Goal: Information Seeking & Learning: Learn about a topic

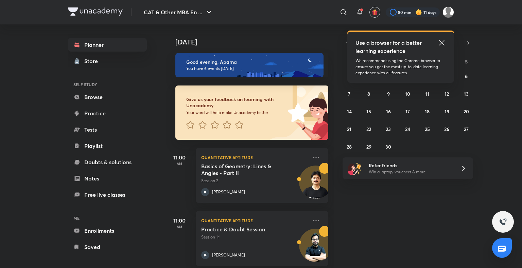
click at [442, 43] on icon at bounding box center [441, 43] width 8 height 8
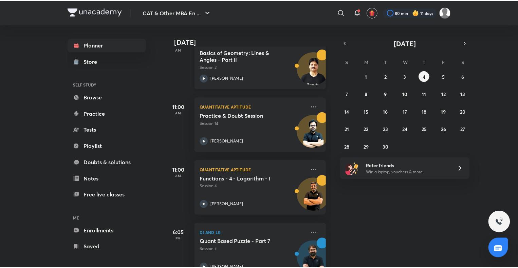
scroll to position [261, 0]
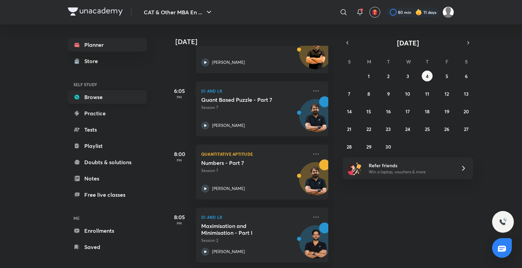
click at [115, 98] on link "Browse" at bounding box center [107, 97] width 79 height 14
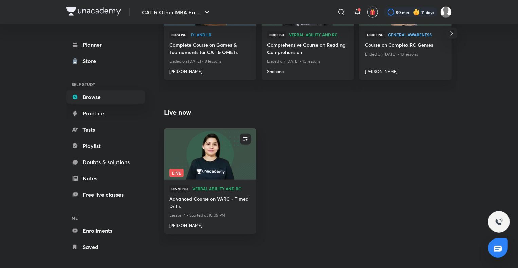
scroll to position [303, 0]
click at [206, 150] on img at bounding box center [210, 154] width 94 height 53
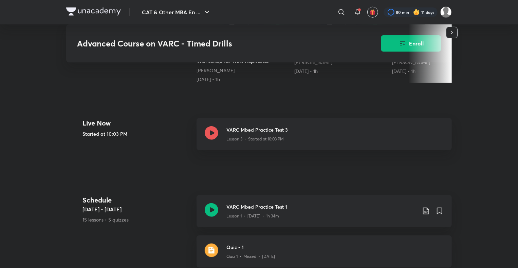
scroll to position [238, 0]
click at [208, 134] on icon at bounding box center [212, 133] width 14 height 14
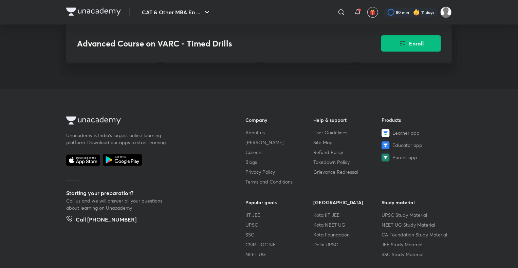
scroll to position [1017, 0]
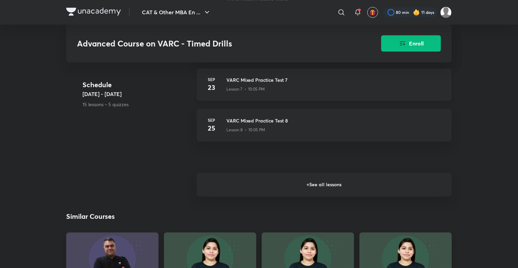
scroll to position [690, 0]
click at [315, 191] on h6 "+ See all lessons" at bounding box center [324, 184] width 255 height 24
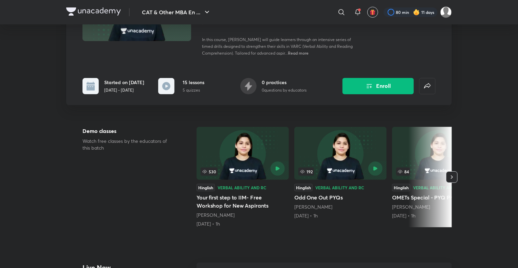
scroll to position [87, 0]
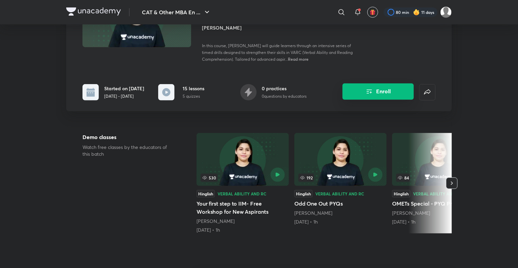
click at [375, 97] on button "Enroll" at bounding box center [378, 92] width 71 height 16
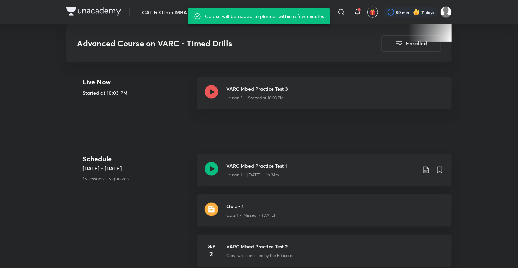
scroll to position [276, 0]
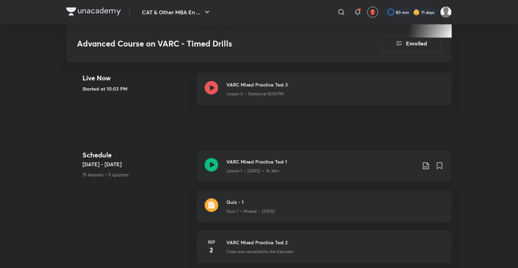
click at [214, 166] on icon at bounding box center [212, 165] width 14 height 14
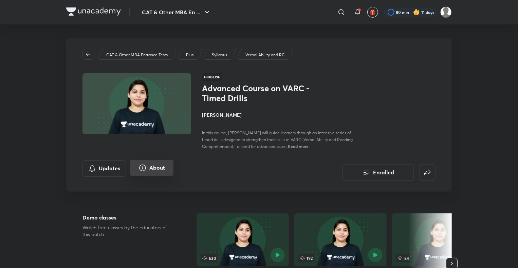
click at [162, 169] on button "About" at bounding box center [151, 168] width 43 height 16
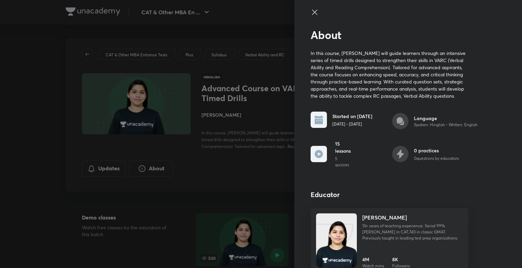
scroll to position [11, 0]
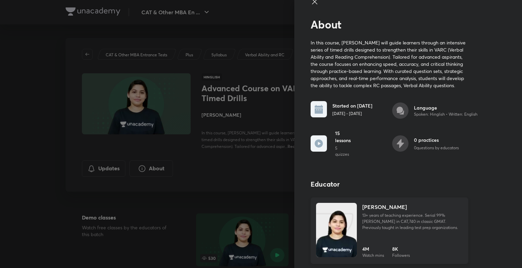
click at [331, 241] on img at bounding box center [336, 237] width 41 height 54
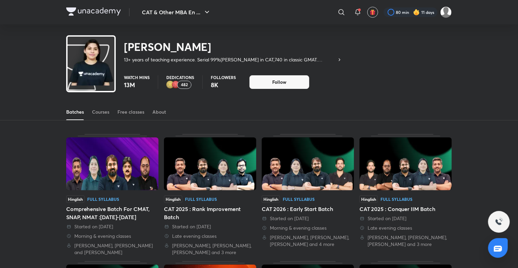
click at [188, 85] on div "482" at bounding box center [184, 85] width 14 height 8
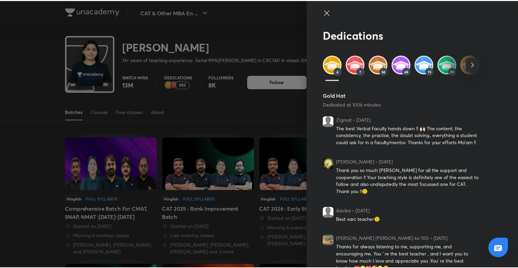
scroll to position [9, 0]
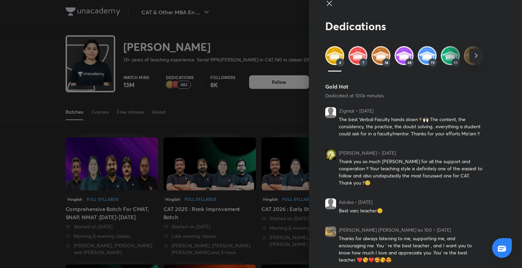
click at [56, 132] on div at bounding box center [261, 134] width 522 height 268
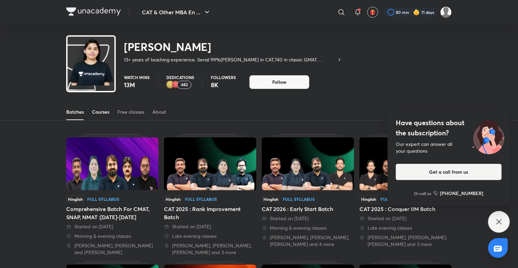
click at [103, 114] on div "Courses" at bounding box center [100, 112] width 17 height 7
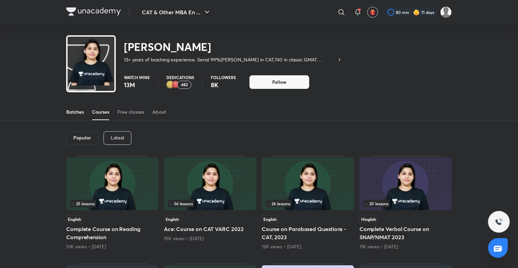
click at [84, 112] on div "Batches" at bounding box center [75, 112] width 18 height 7
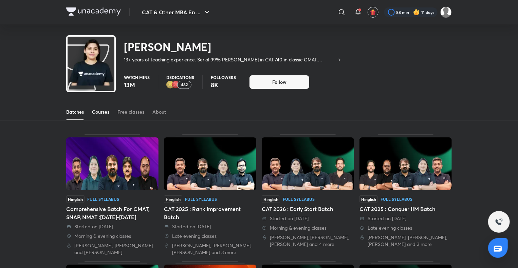
click at [101, 110] on div "Courses" at bounding box center [100, 112] width 17 height 7
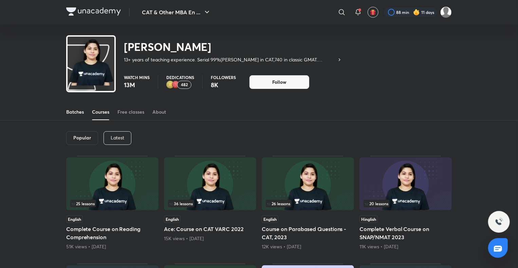
click at [75, 114] on div "Batches" at bounding box center [75, 112] width 18 height 7
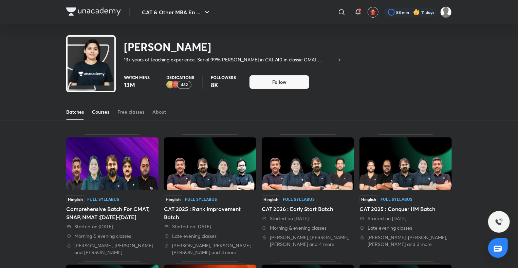
click at [106, 117] on link "Courses" at bounding box center [100, 112] width 17 height 16
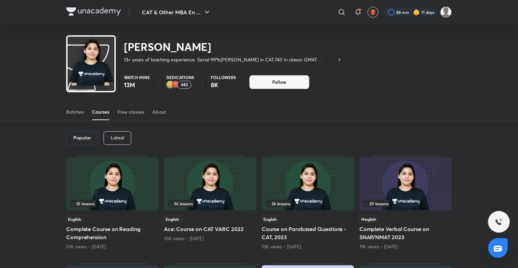
click at [120, 142] on div "Latest" at bounding box center [118, 138] width 28 height 14
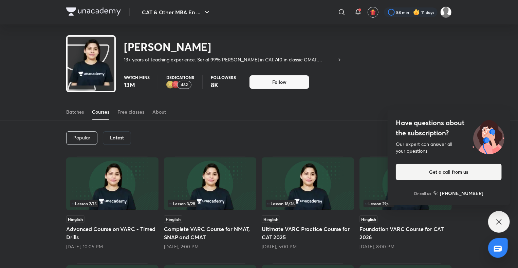
click at [504, 226] on div "Have questions about the subscription? Our expert can answer all your questions…" at bounding box center [499, 222] width 22 height 22
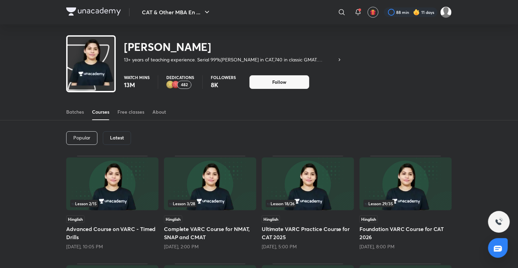
click at [120, 191] on img at bounding box center [112, 184] width 92 height 53
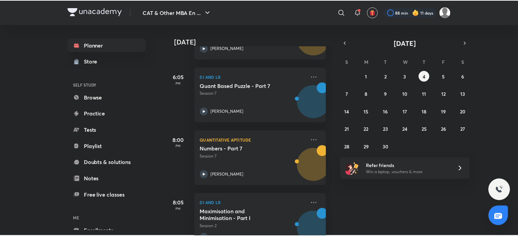
scroll to position [357, 0]
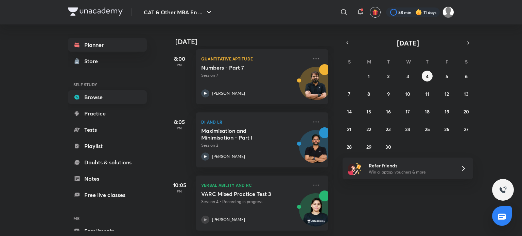
click at [102, 97] on link "Browse" at bounding box center [107, 97] width 79 height 14
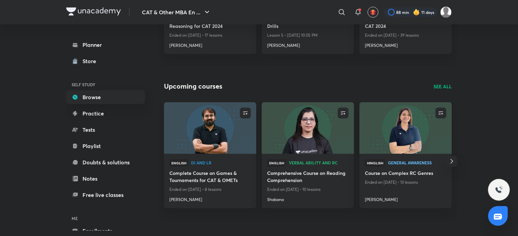
scroll to position [175, 0]
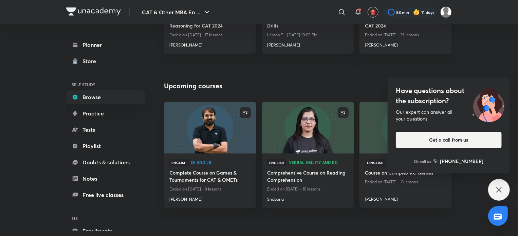
click at [494, 190] on div "Have questions about the subscription? Our expert can answer all your questions…" at bounding box center [499, 190] width 22 height 22
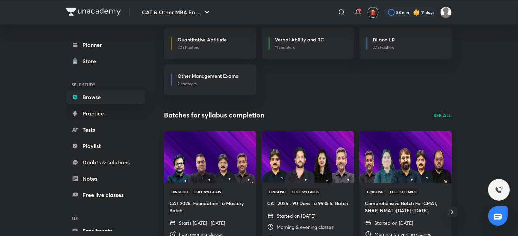
scroll to position [742, 0]
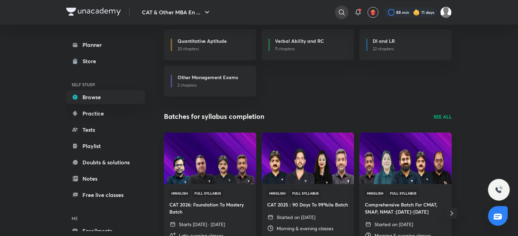
click at [343, 7] on div at bounding box center [342, 12] width 14 height 14
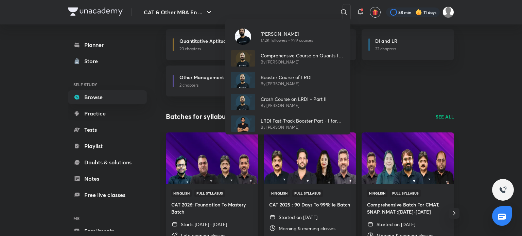
click at [318, 166] on div "Raman Tiwari 17.2K followers • 999 courses Comprehensive Course on Quants for C…" at bounding box center [261, 118] width 522 height 236
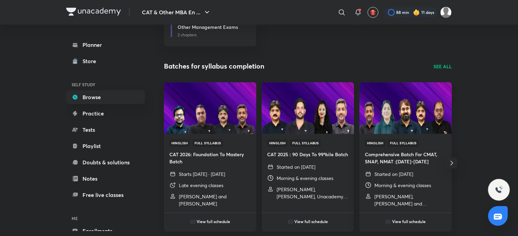
scroll to position [789, 0]
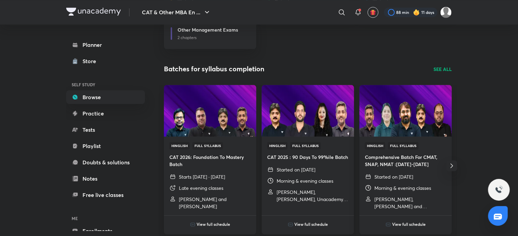
click at [306, 106] on img at bounding box center [308, 110] width 94 height 53
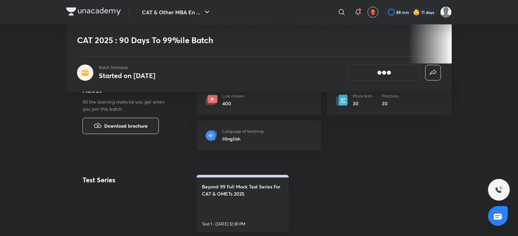
scroll to position [396, 0]
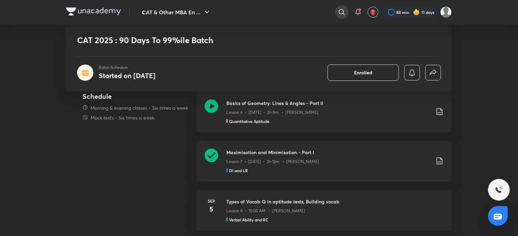
click at [340, 9] on icon at bounding box center [342, 12] width 6 height 6
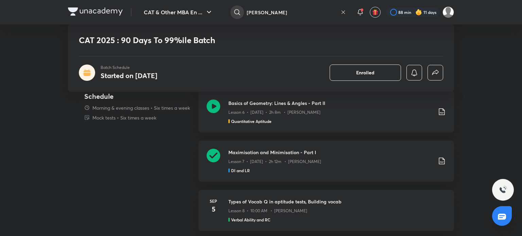
type input "alpa sharma"
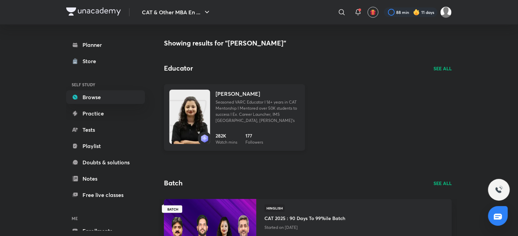
click at [253, 104] on p "Seasoned VARC Educator I 14+ years in CAT Mentorship I Mentored over 50K studen…" at bounding box center [258, 111] width 84 height 24
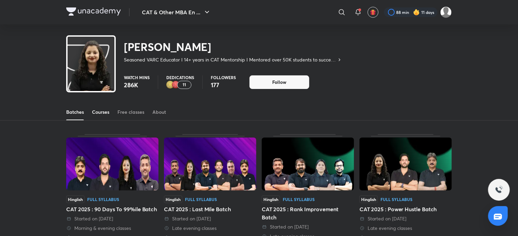
click at [103, 110] on div "Courses" at bounding box center [100, 112] width 17 height 7
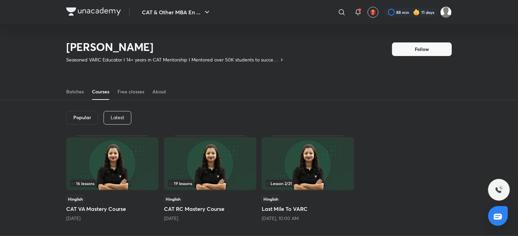
scroll to position [60, 0]
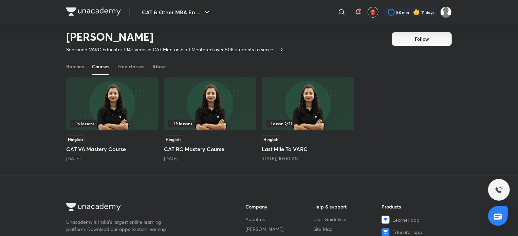
click at [311, 95] on img at bounding box center [308, 103] width 92 height 53
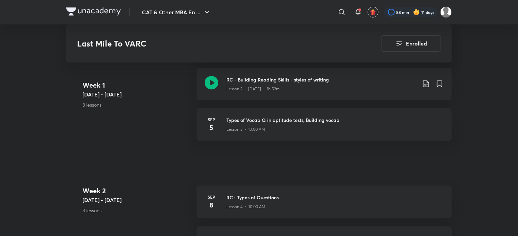
scroll to position [245, 0]
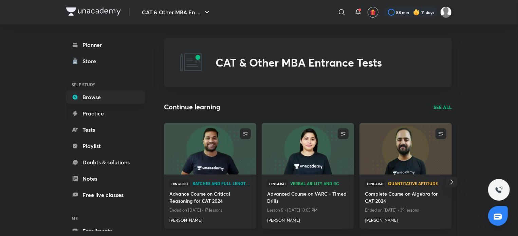
click at [205, 153] on img at bounding box center [210, 148] width 94 height 53
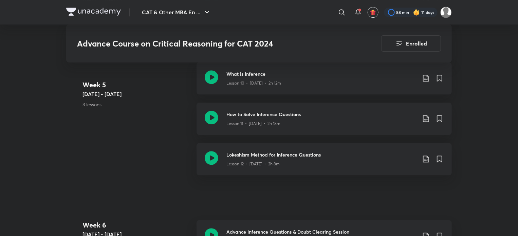
scroll to position [440, 0]
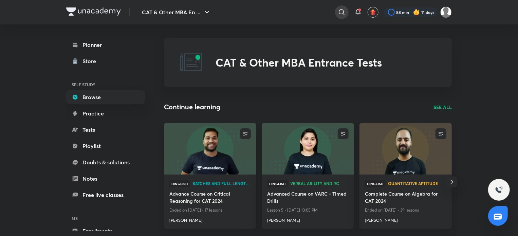
click at [341, 11] on icon at bounding box center [342, 12] width 8 height 8
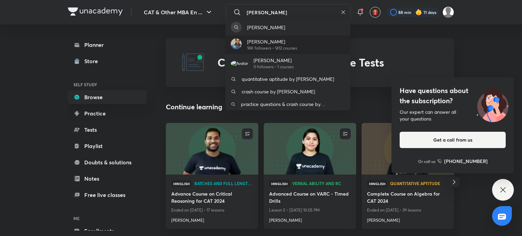
type input "lokesh sharma"
click at [296, 44] on p "[PERSON_NAME]" at bounding box center [272, 41] width 50 height 7
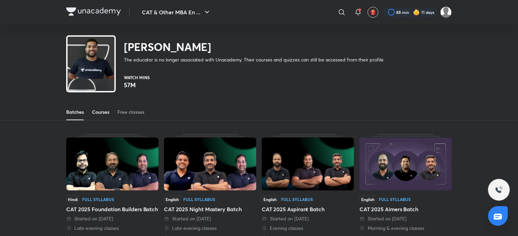
click at [105, 115] on div "Courses" at bounding box center [100, 112] width 17 height 7
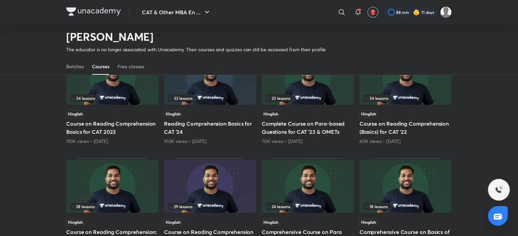
scroll to position [8, 0]
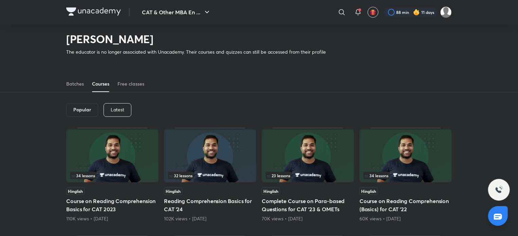
click at [128, 110] on div "Latest" at bounding box center [118, 110] width 28 height 14
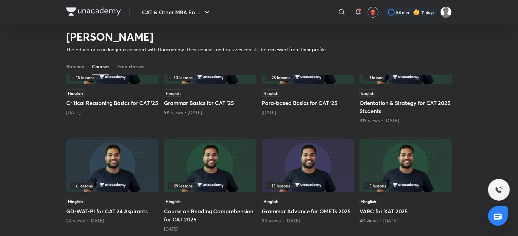
scroll to position [205, 0]
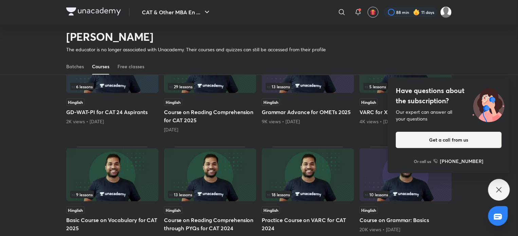
click at [504, 185] on div "Have questions about the subscription? Our expert can answer all your questions…" at bounding box center [499, 190] width 22 height 22
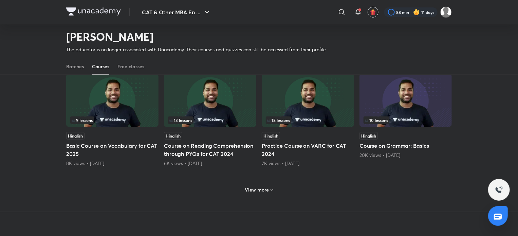
scroll to position [280, 0]
click at [266, 186] on h6 "View more" at bounding box center [257, 189] width 24 height 7
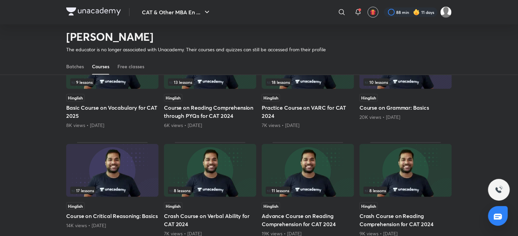
scroll to position [336, 0]
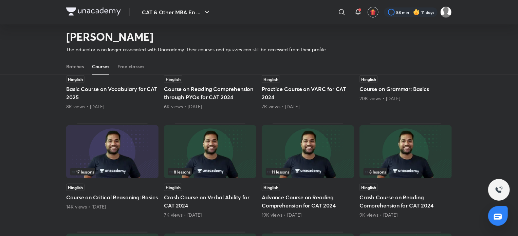
click at [314, 158] on img at bounding box center [308, 151] width 92 height 53
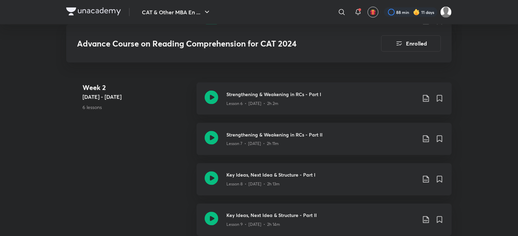
scroll to position [504, 0]
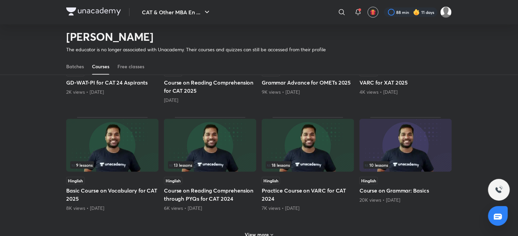
scroll to position [288, 0]
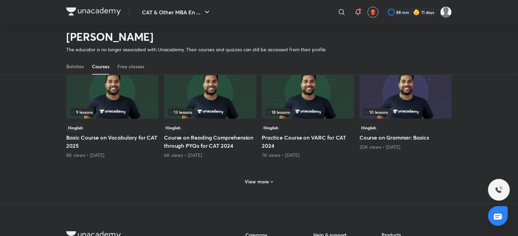
click at [273, 179] on icon at bounding box center [271, 181] width 5 height 5
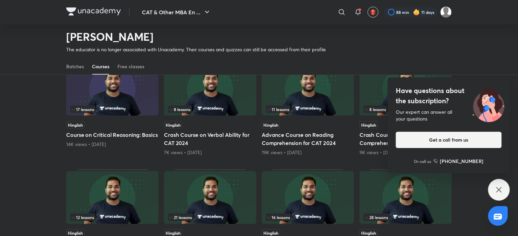
scroll to position [418, 0]
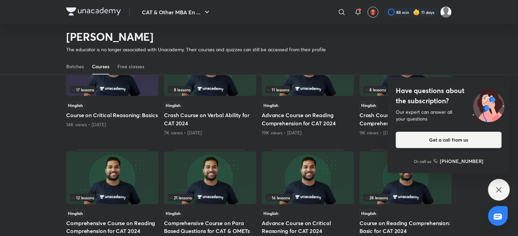
click at [497, 187] on icon at bounding box center [499, 190] width 8 height 8
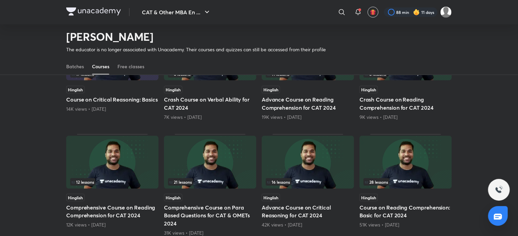
scroll to position [443, 0]
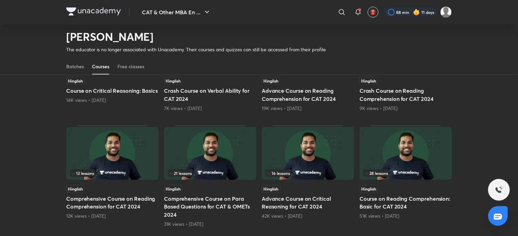
click at [52, 89] on div "Popular Latest 15 lessons Hinglish Critical Reasoning Basics for CAT '25 4 mont…" at bounding box center [259, 23] width 518 height 732
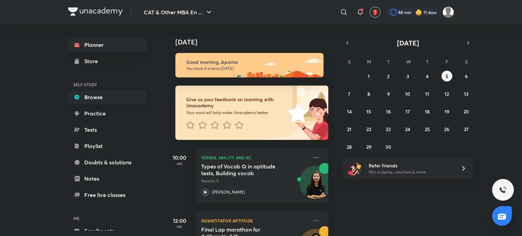
click at [125, 92] on link "Browse" at bounding box center [107, 97] width 79 height 14
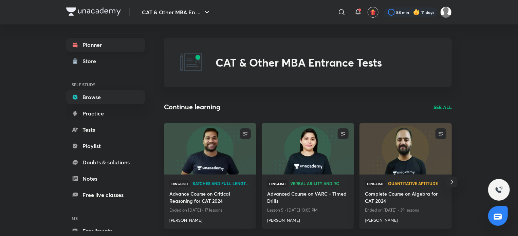
click at [111, 40] on link "Planner" at bounding box center [105, 45] width 79 height 14
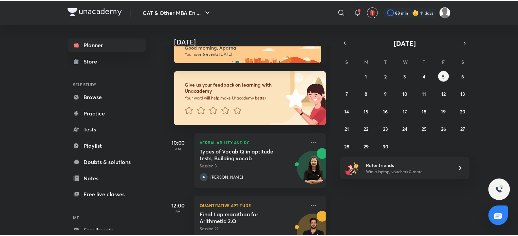
scroll to position [15, 0]
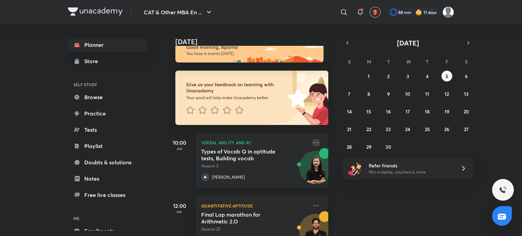
click at [312, 141] on icon at bounding box center [316, 143] width 8 height 8
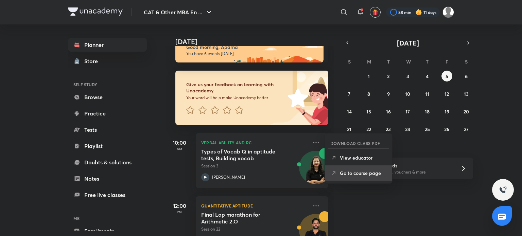
click at [357, 169] on p "Go to course page" at bounding box center [363, 172] width 47 height 7
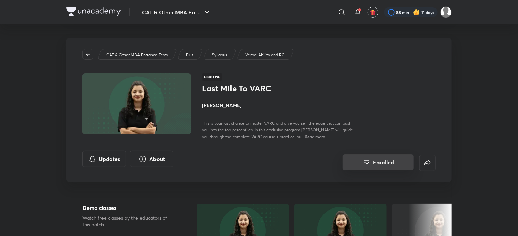
click at [403, 161] on button "Enrolled" at bounding box center [378, 162] width 71 height 16
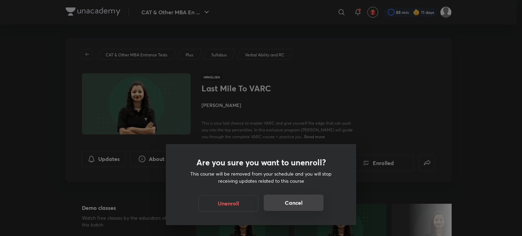
click at [307, 197] on button "Cancel" at bounding box center [293, 203] width 60 height 16
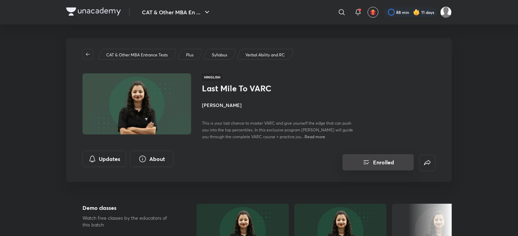
click at [365, 165] on icon "Enrolled" at bounding box center [366, 162] width 8 height 8
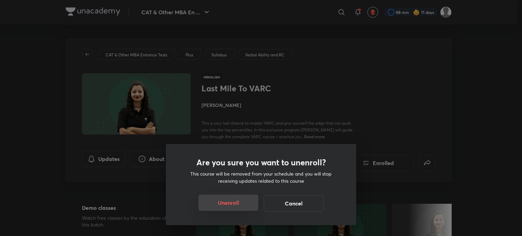
click at [223, 205] on button "Unenroll" at bounding box center [228, 203] width 60 height 16
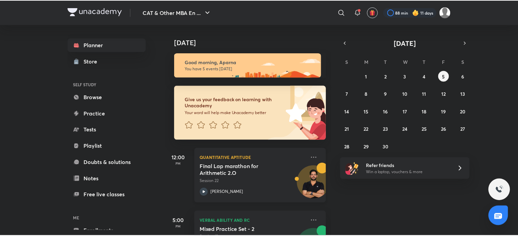
scroll to position [31, 0]
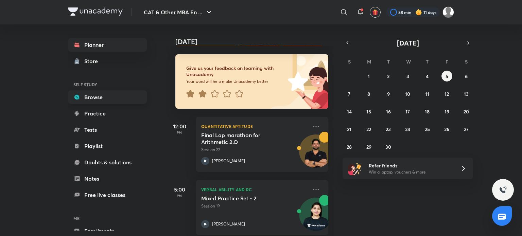
click at [110, 94] on link "Browse" at bounding box center [107, 97] width 79 height 14
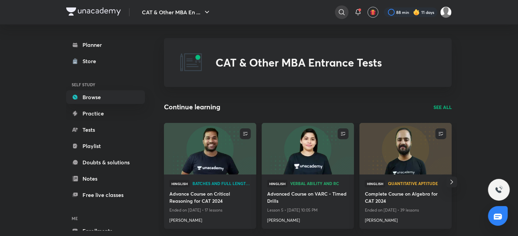
click at [344, 14] on icon at bounding box center [342, 12] width 6 height 6
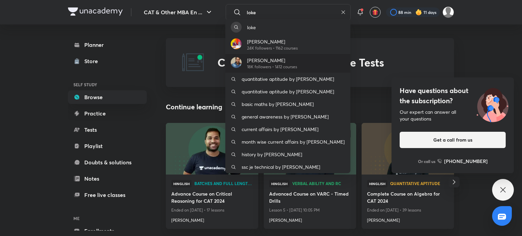
type input "loke"
click at [277, 61] on p "[PERSON_NAME]" at bounding box center [272, 60] width 50 height 7
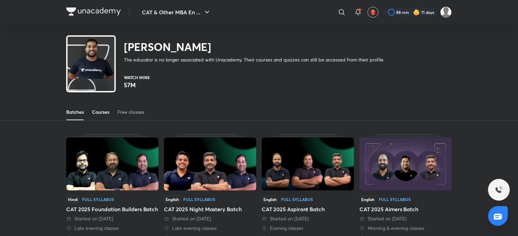
click at [109, 112] on div "Courses" at bounding box center [100, 112] width 17 height 7
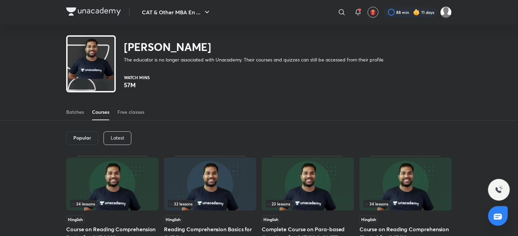
click at [120, 134] on div "Latest" at bounding box center [118, 138] width 28 height 14
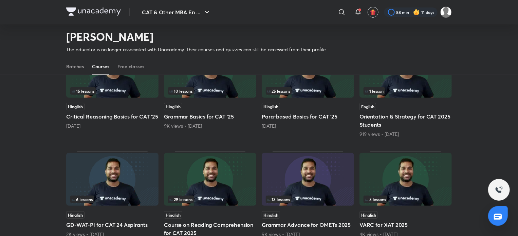
scroll to position [92, 0]
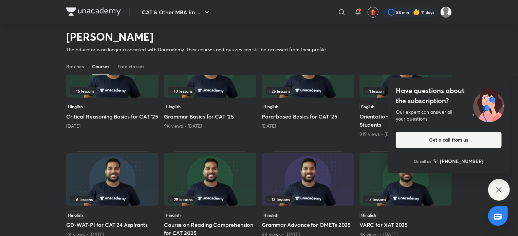
click at [499, 188] on icon at bounding box center [499, 190] width 8 height 8
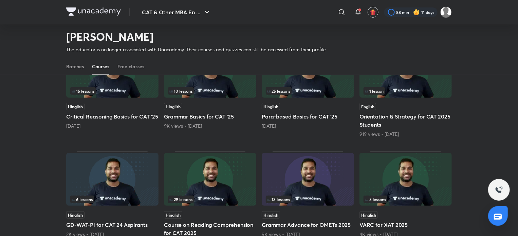
click at [331, 89] on div "25 lessons" at bounding box center [308, 90] width 84 height 7
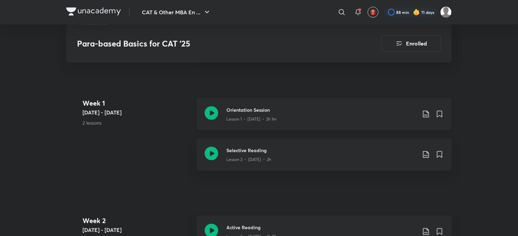
scroll to position [255, 0]
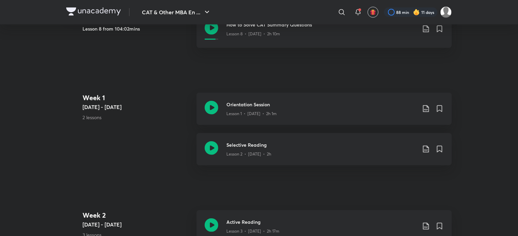
scroll to position [92, 0]
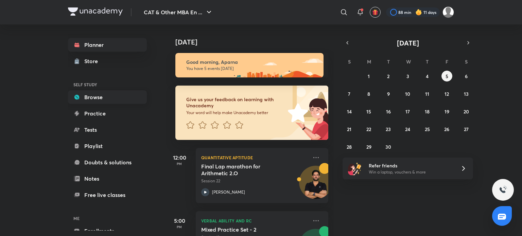
click at [89, 100] on link "Browse" at bounding box center [107, 97] width 79 height 14
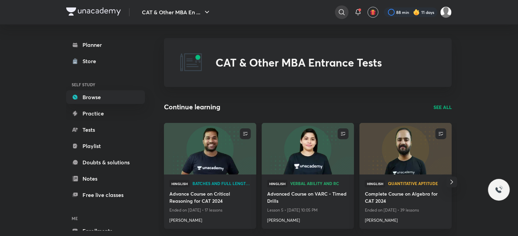
click at [342, 9] on icon at bounding box center [342, 12] width 8 height 8
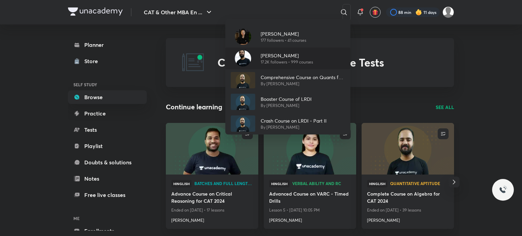
click at [291, 58] on p "[PERSON_NAME]" at bounding box center [286, 55] width 52 height 7
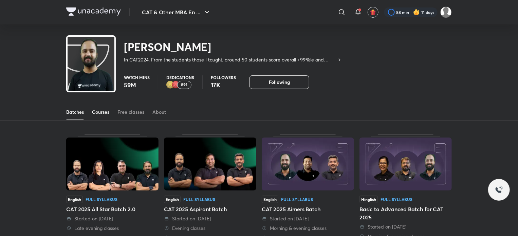
click at [109, 114] on div "Courses" at bounding box center [100, 112] width 17 height 7
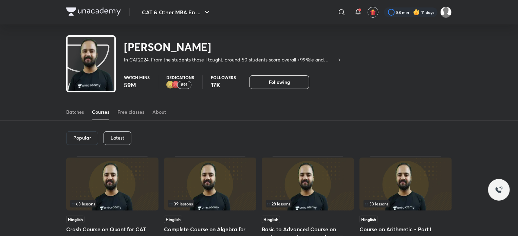
click at [116, 139] on p "Latest" at bounding box center [118, 137] width 14 height 5
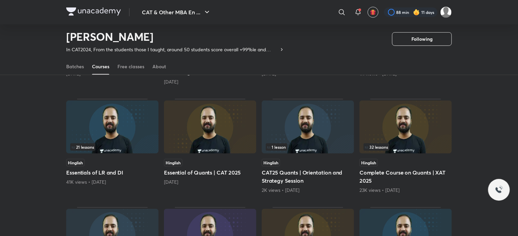
scroll to position [224, 0]
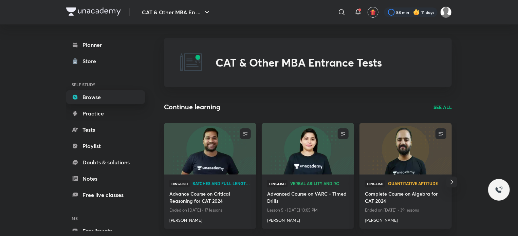
click at [104, 93] on link "Browse" at bounding box center [105, 97] width 79 height 14
click at [414, 160] on img at bounding box center [406, 148] width 94 height 53
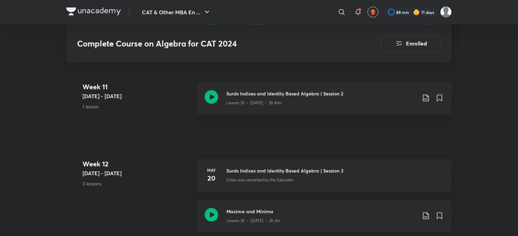
scroll to position [1924, 0]
